Goal: Check status: Check status

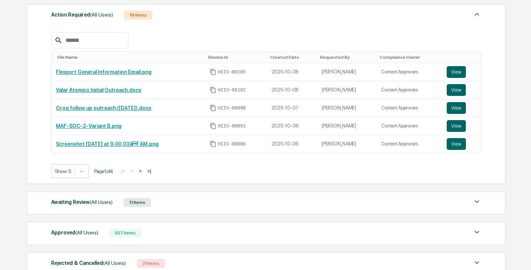
scroll to position [144, 0]
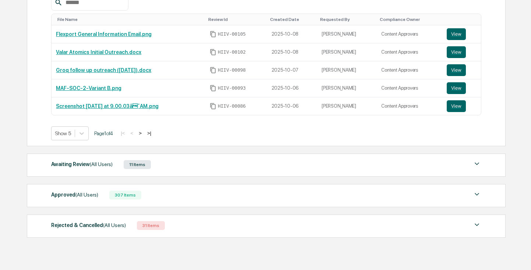
click at [199, 166] on div "Awaiting Review (All Users) 11 Items" at bounding box center [266, 165] width 430 height 10
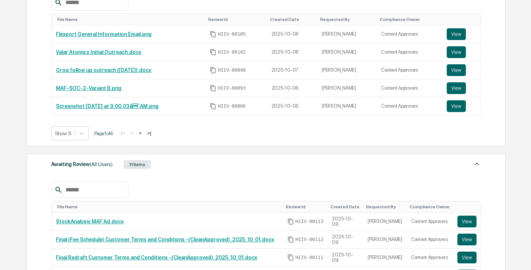
scroll to position [0, 0]
click at [467, 228] on button "View" at bounding box center [466, 222] width 19 height 12
